Goal: Information Seeking & Learning: Understand process/instructions

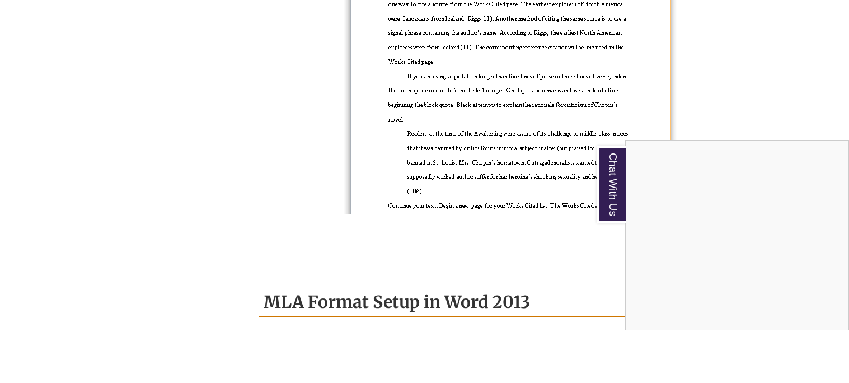
scroll to position [1177, 0]
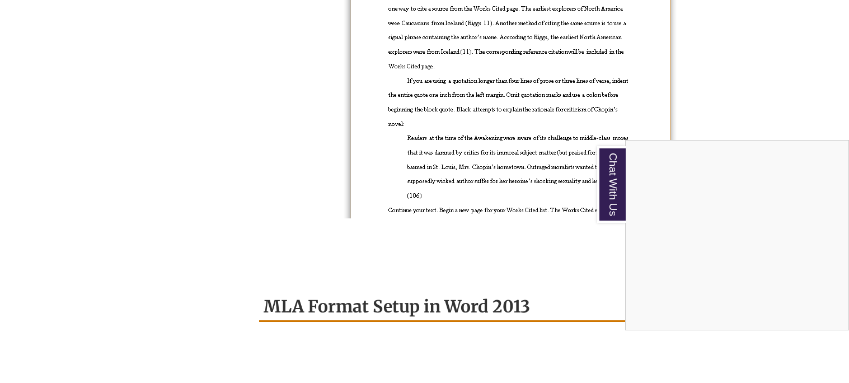
click at [472, 160] on div "Chat With Us" at bounding box center [424, 191] width 849 height 383
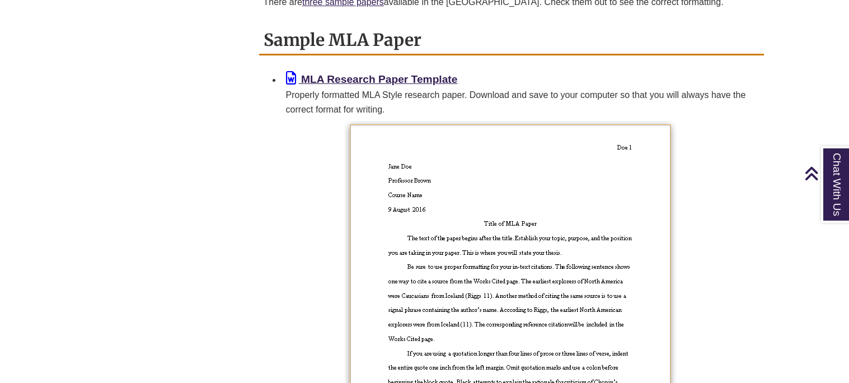
scroll to position [0, 0]
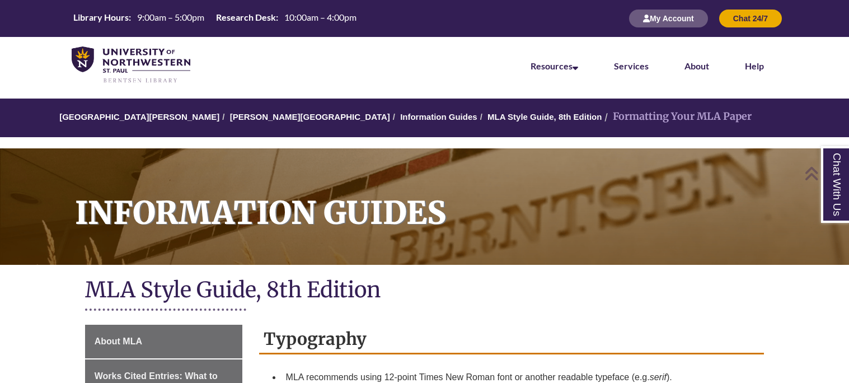
scroll to position [855, 0]
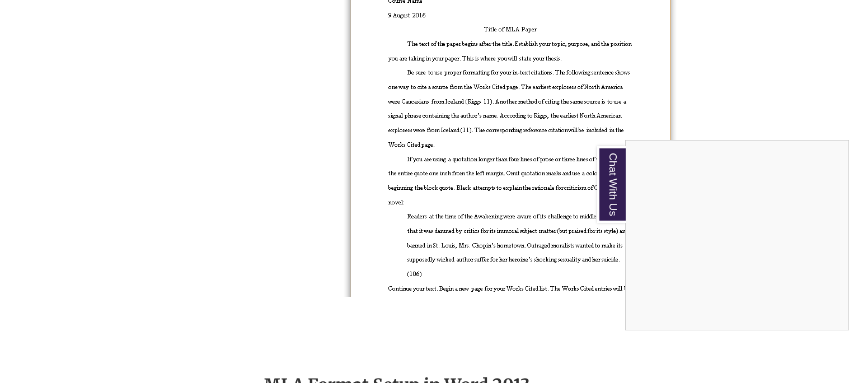
scroll to position [1099, 0]
